Goal: Task Accomplishment & Management: Manage account settings

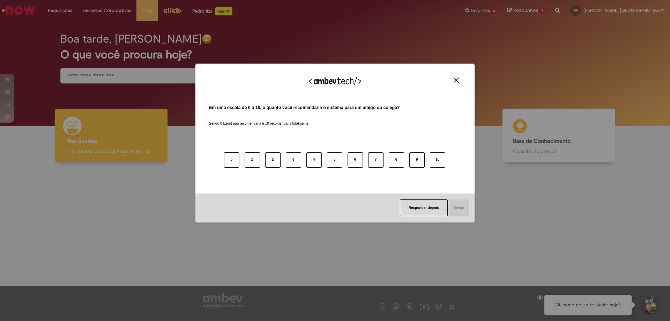
drag, startPoint x: 458, startPoint y: 80, endPoint x: 452, endPoint y: 80, distance: 5.6
click at [456, 80] on img "Close" at bounding box center [456, 80] width 5 height 5
click at [453, 80] on div "Boa tarde, Tarcisio O que você procura hoje?" at bounding box center [335, 58] width 574 height 59
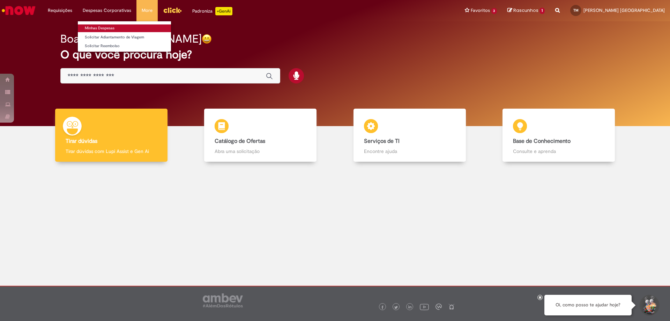
click at [95, 29] on link "Minhas Despesas" at bounding box center [124, 28] width 93 height 8
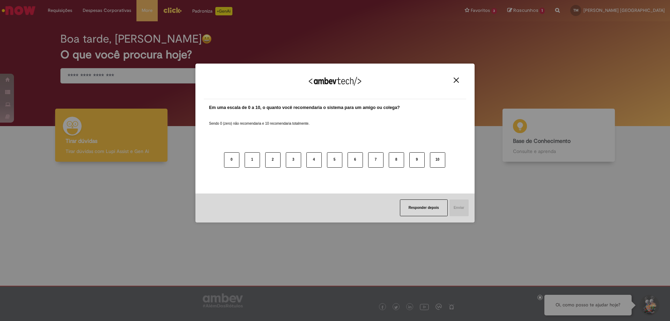
click at [454, 77] on div "Agradecemos seu feedback!" at bounding box center [335, 85] width 263 height 27
click at [455, 81] on img "Close" at bounding box center [456, 80] width 5 height 5
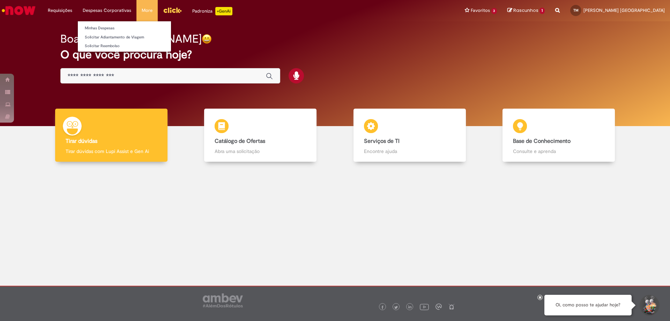
click at [89, 24] on li "Minhas Despesas" at bounding box center [124, 27] width 93 height 9
click at [90, 28] on link "Minhas Despesas" at bounding box center [124, 28] width 93 height 8
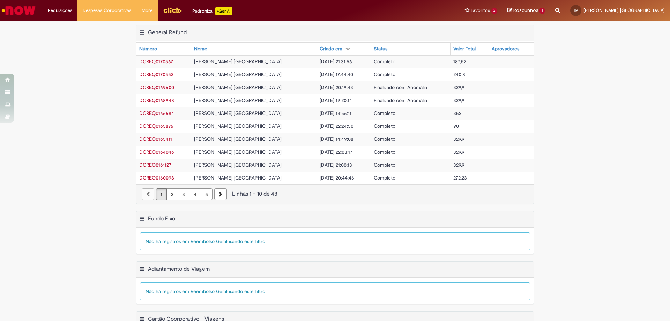
click at [154, 78] on span "DCREQ0170553" at bounding box center [156, 74] width 35 height 6
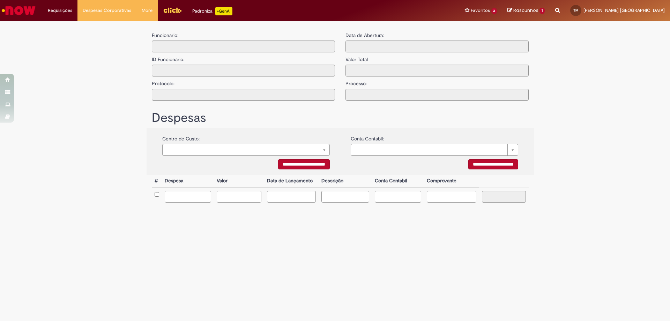
type input "**********"
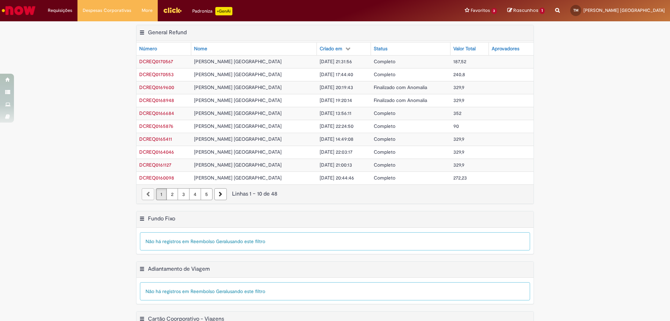
click at [161, 75] on span "DCREQ0170553" at bounding box center [156, 74] width 35 height 6
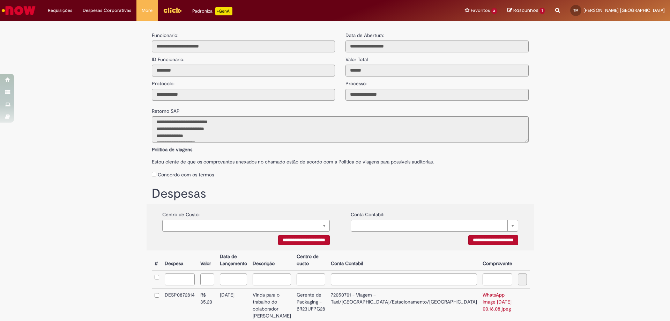
scroll to position [174, 0]
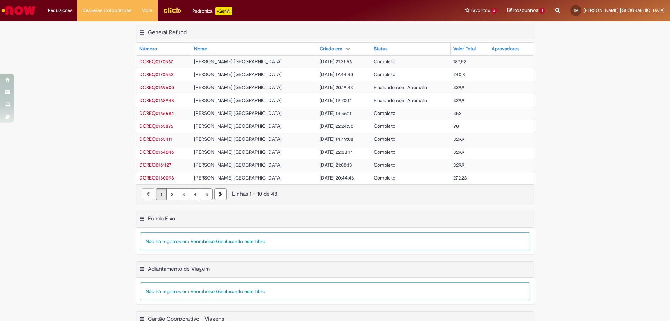
click at [172, 62] on td "DCREQ0170567" at bounding box center [163, 61] width 55 height 13
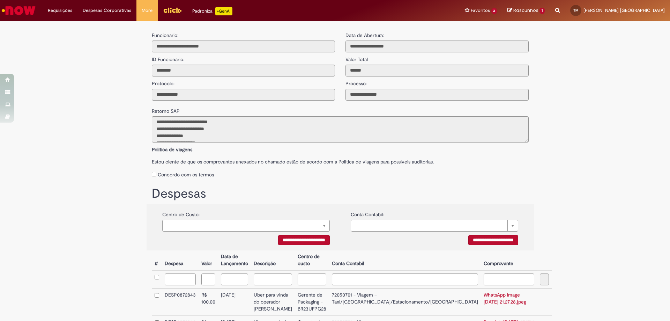
scroll to position [86, 0]
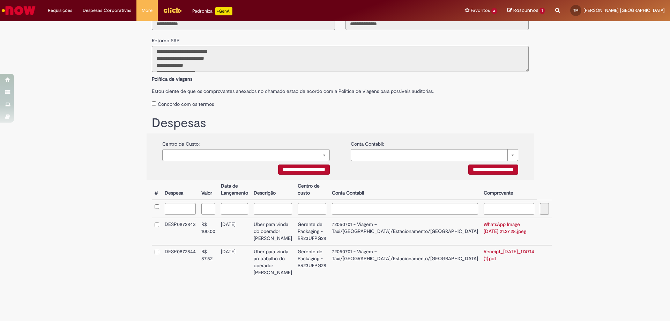
click at [484, 221] on link "WhatsApp Image [DATE] 21.27.28.jpeg" at bounding box center [505, 227] width 43 height 13
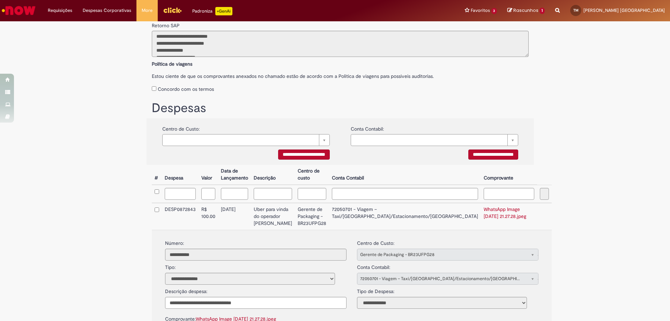
scroll to position [181, 0]
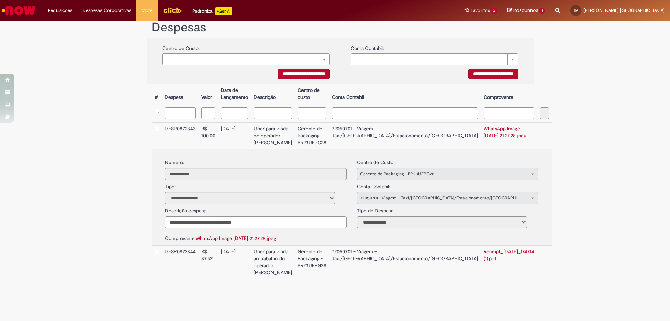
click at [218, 264] on td "R$ 87.52" at bounding box center [209, 262] width 20 height 34
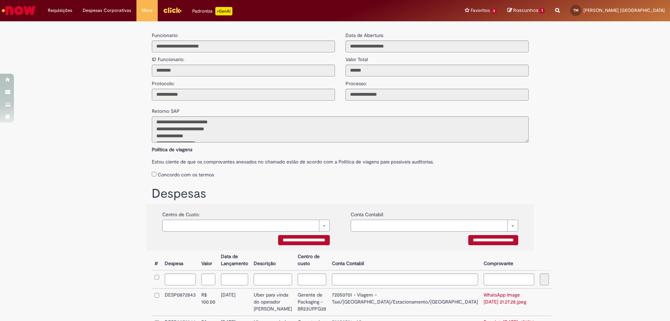
scroll to position [70, 0]
